Goal: Transaction & Acquisition: Book appointment/travel/reservation

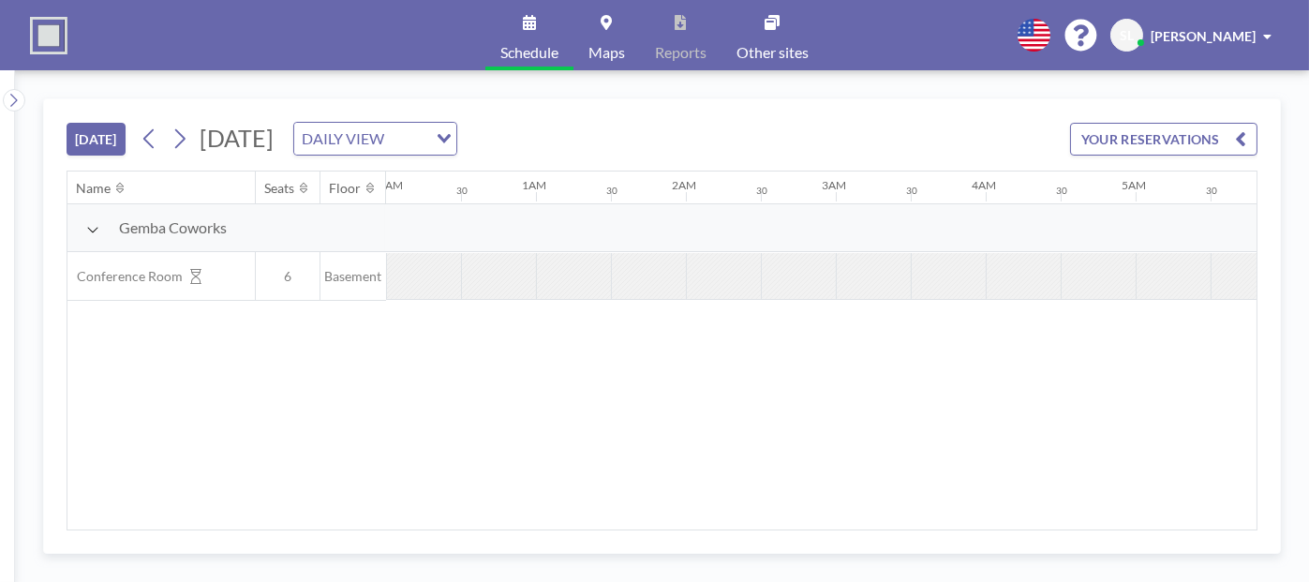
scroll to position [0, 1798]
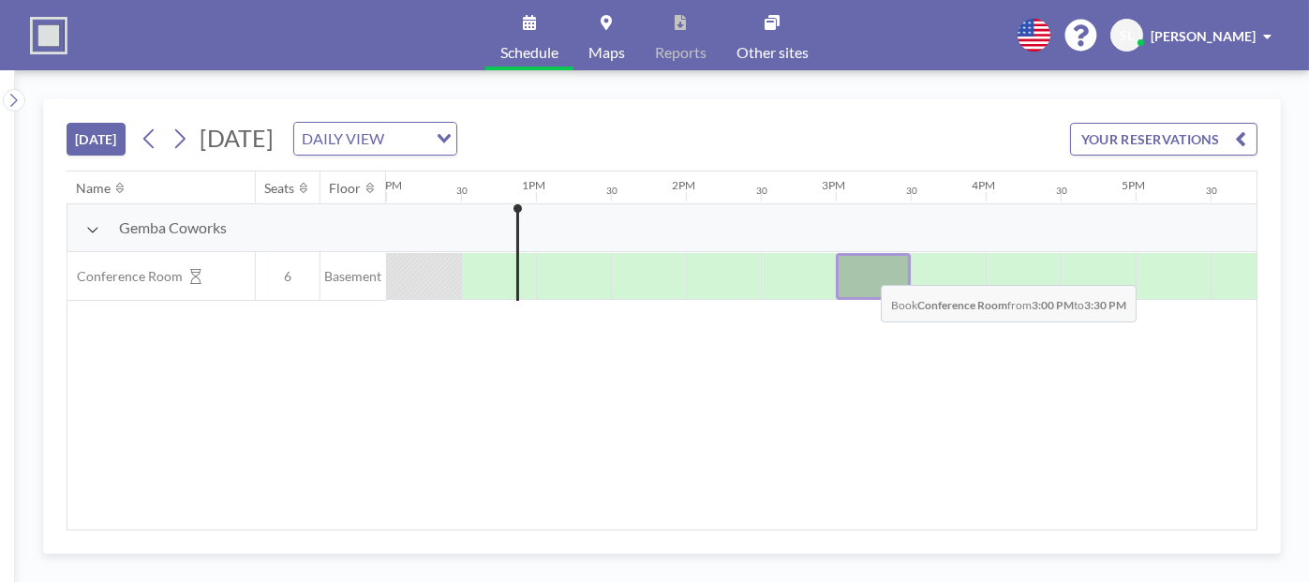
click at [865, 269] on div at bounding box center [873, 276] width 75 height 47
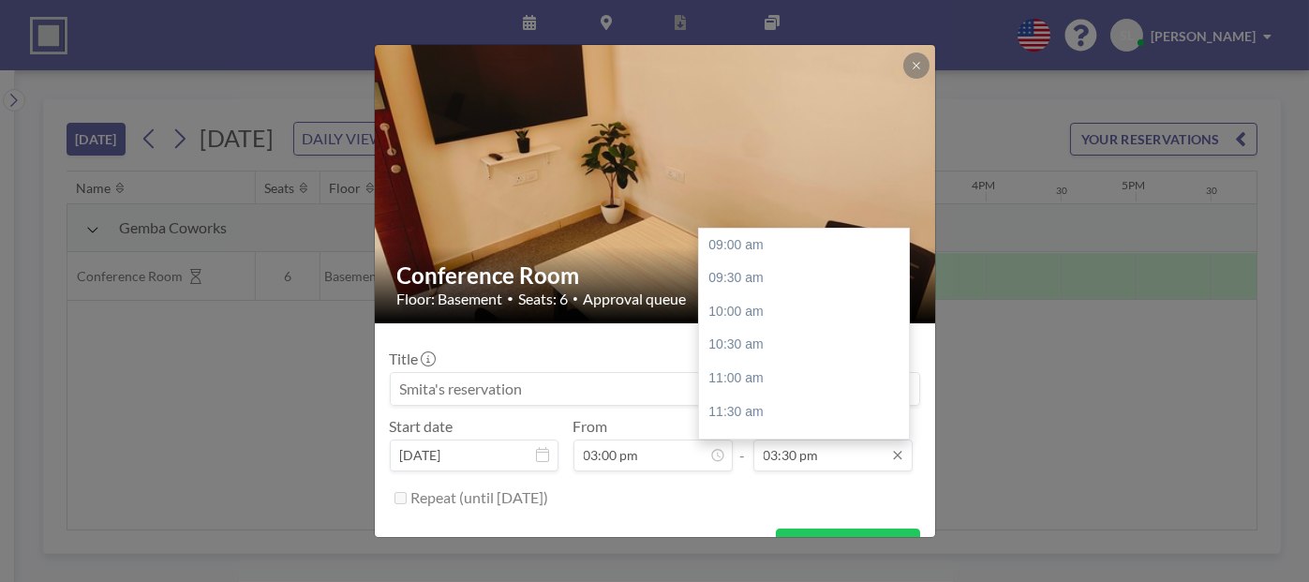
scroll to position [434, 0]
click at [776, 274] on div "04:00 pm" at bounding box center [808, 278] width 219 height 34
type input "04:00 pm"
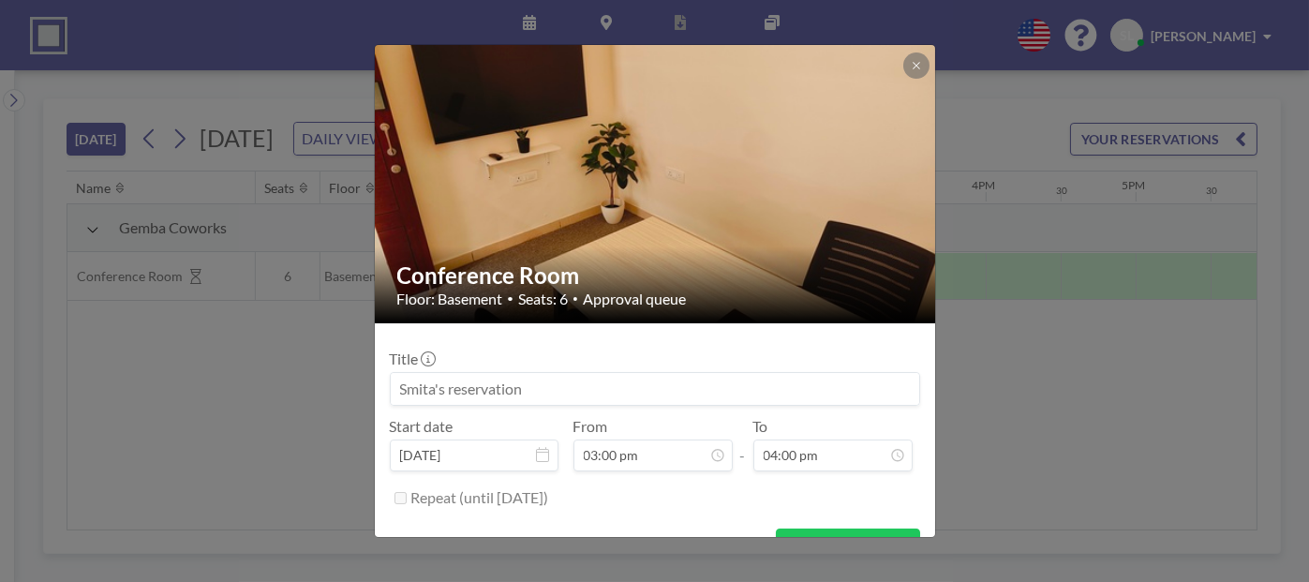
scroll to position [37, 0]
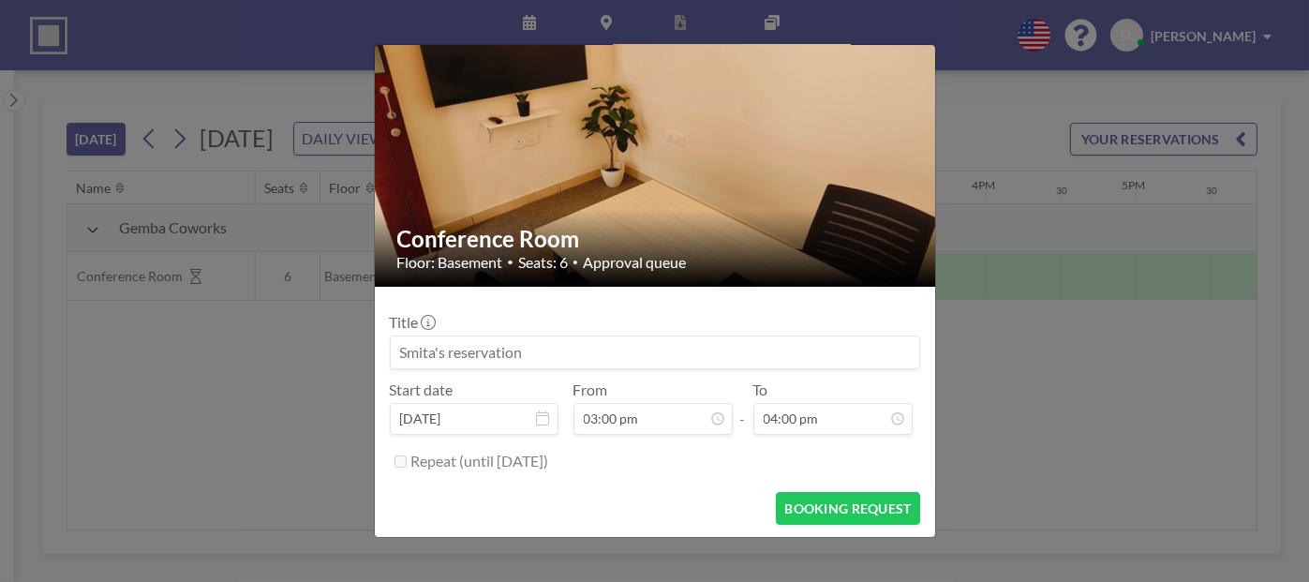
click at [817, 512] on button "BOOKING REQUEST" at bounding box center [847, 508] width 143 height 33
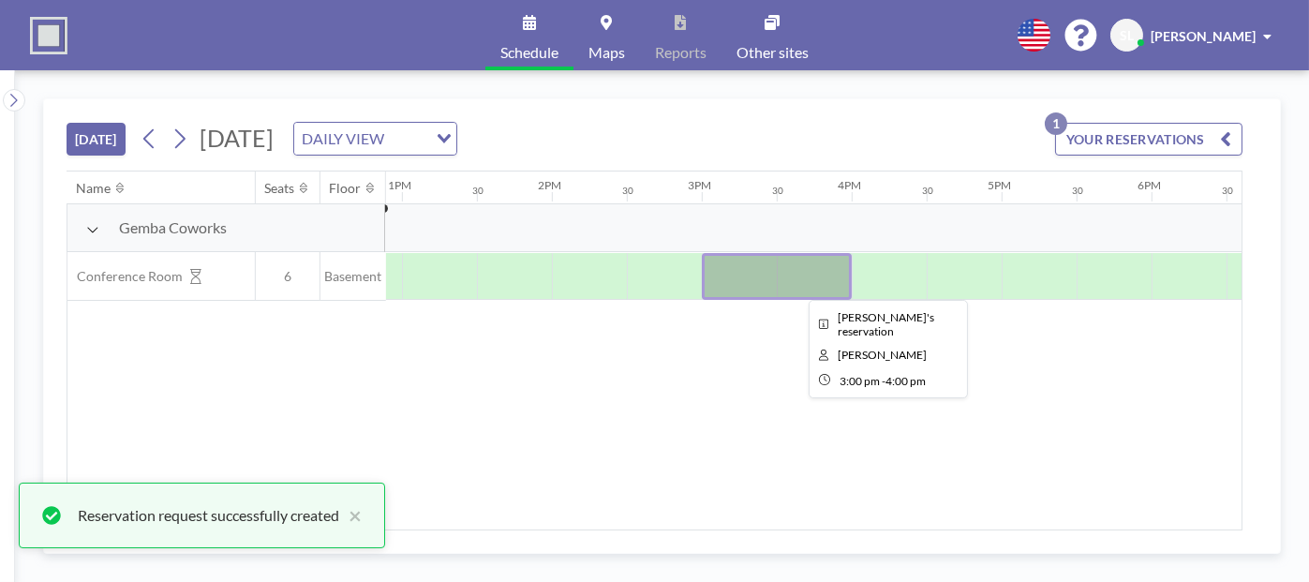
scroll to position [0, 1989]
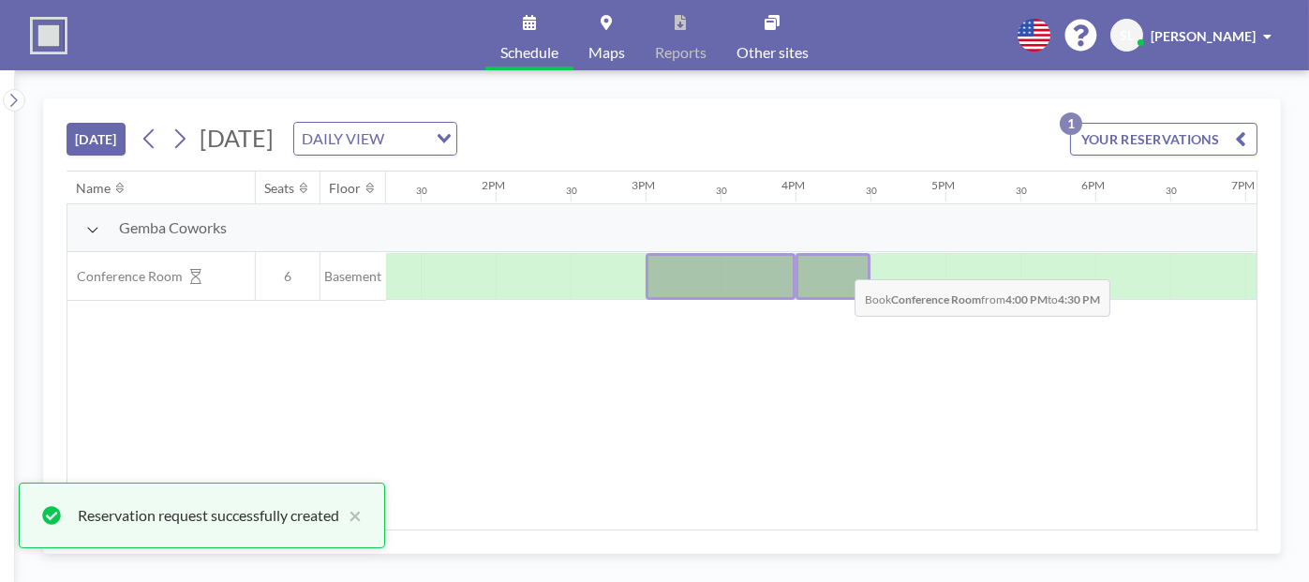
click at [839, 263] on div at bounding box center [832, 276] width 75 height 47
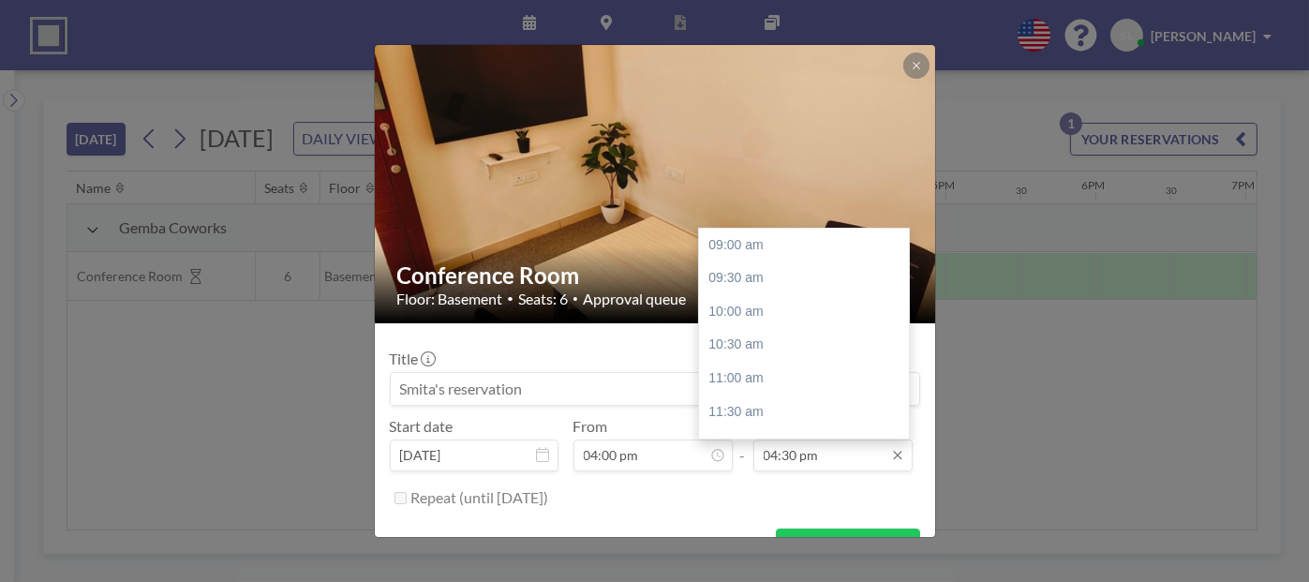
scroll to position [499, 0]
click at [802, 462] on input "04:30 pm" at bounding box center [832, 455] width 159 height 32
click at [769, 263] on div "05:00 pm" at bounding box center [808, 279] width 219 height 34
type input "05:00 pm"
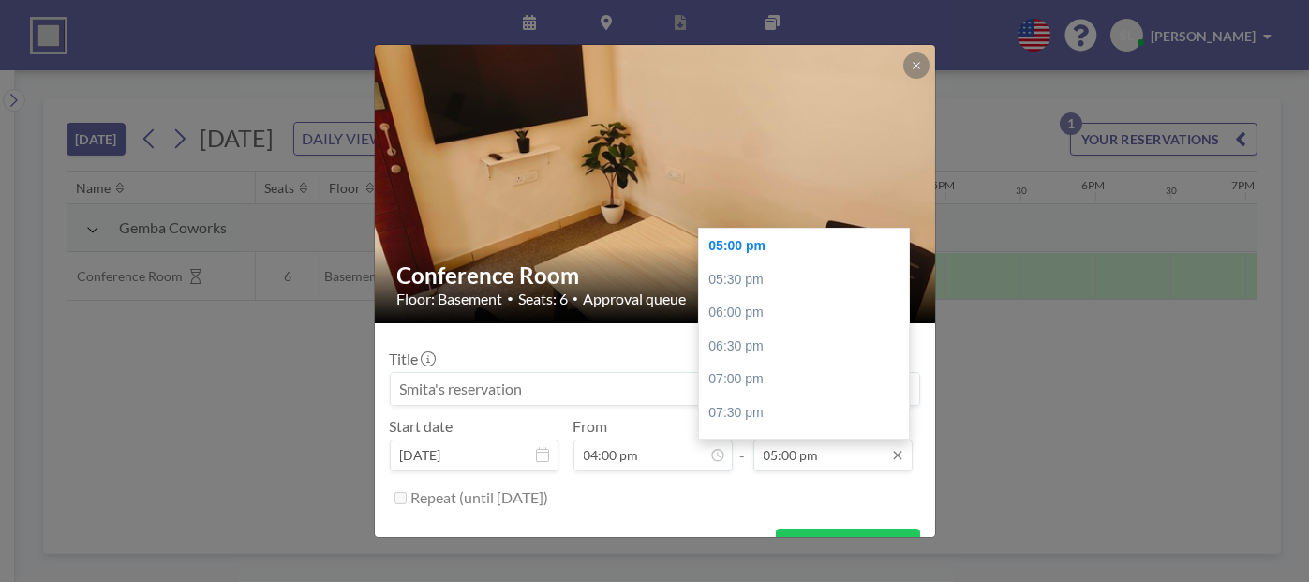
scroll to position [37, 0]
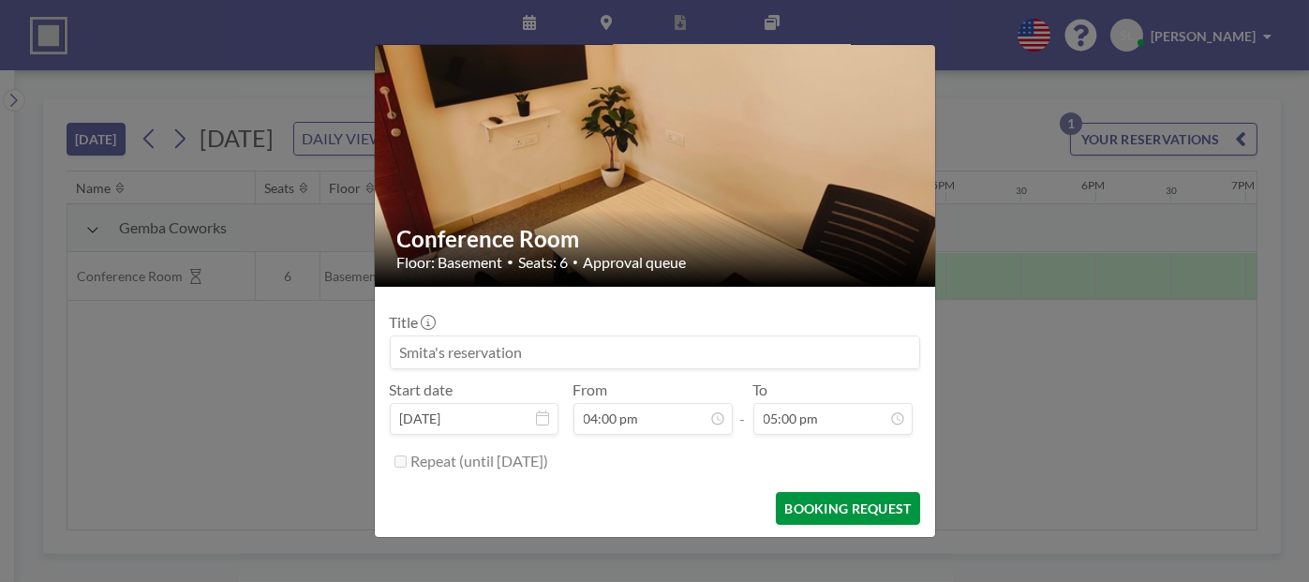
click at [821, 520] on button "BOOKING REQUEST" at bounding box center [847, 508] width 143 height 33
